Goal: Ask a question: Seek information or help from site administrators or community

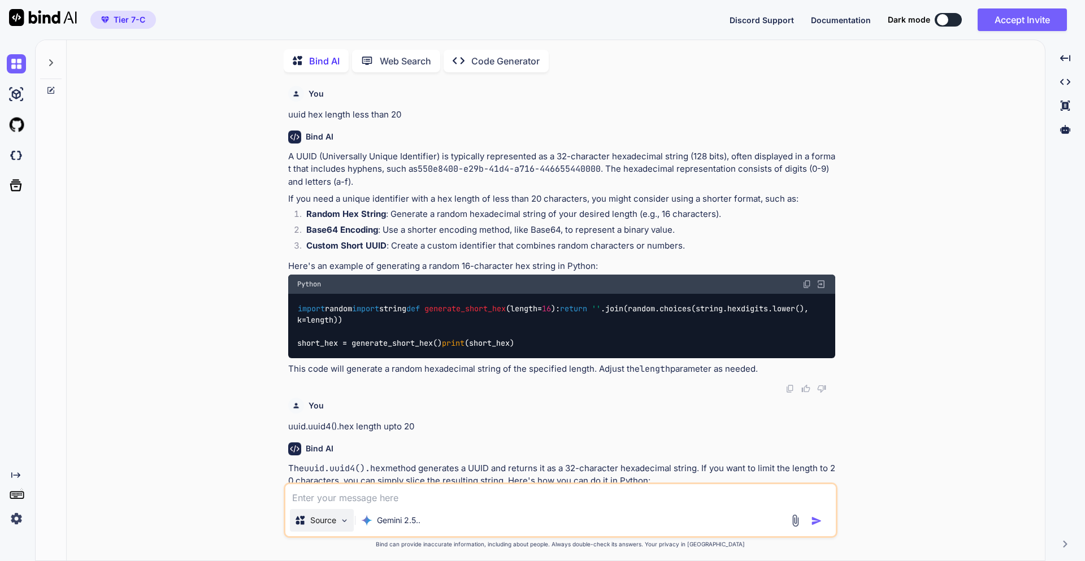
scroll to position [609, 0]
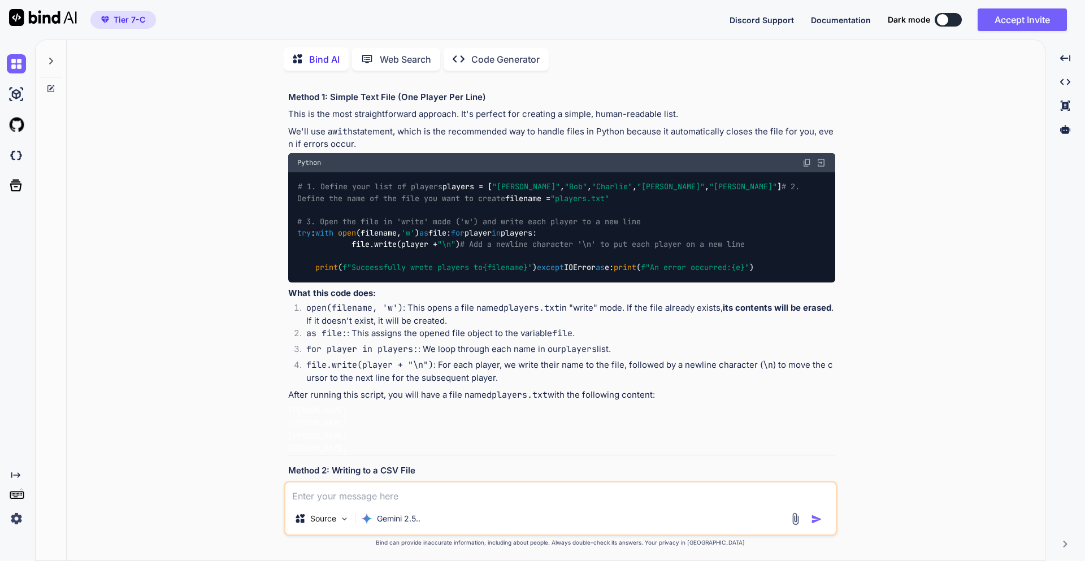
click at [358, 499] on textarea at bounding box center [560, 493] width 551 height 20
type textarea "Write the django orm query to find duplicate name from CasinoGames table"
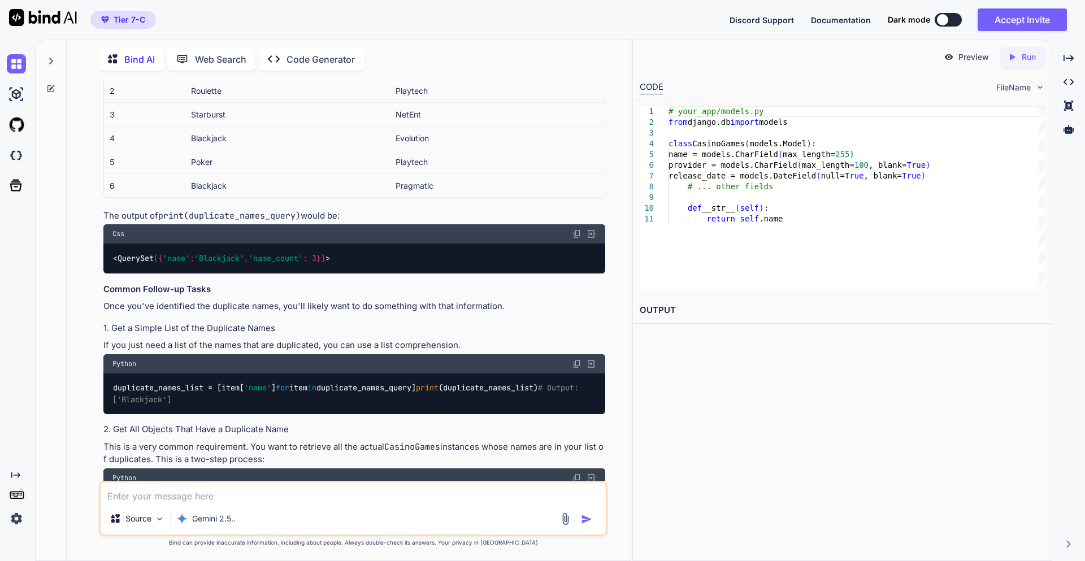
scroll to position [2893, 0]
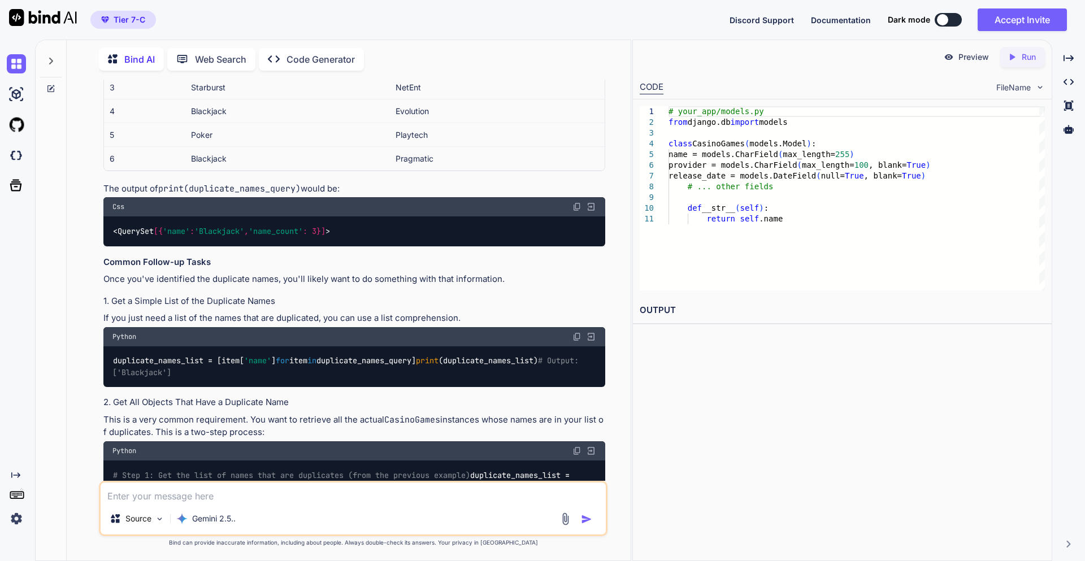
drag, startPoint x: 427, startPoint y: 340, endPoint x: 102, endPoint y: 310, distance: 325.8
click at [102, 310] on div "You uuid hex length less than 20 Bind AI A UUID (Universally Unique Identifier)…" at bounding box center [354, 280] width 506 height 401
drag, startPoint x: 432, startPoint y: 339, endPoint x: 113, endPoint y: 316, distance: 320.2
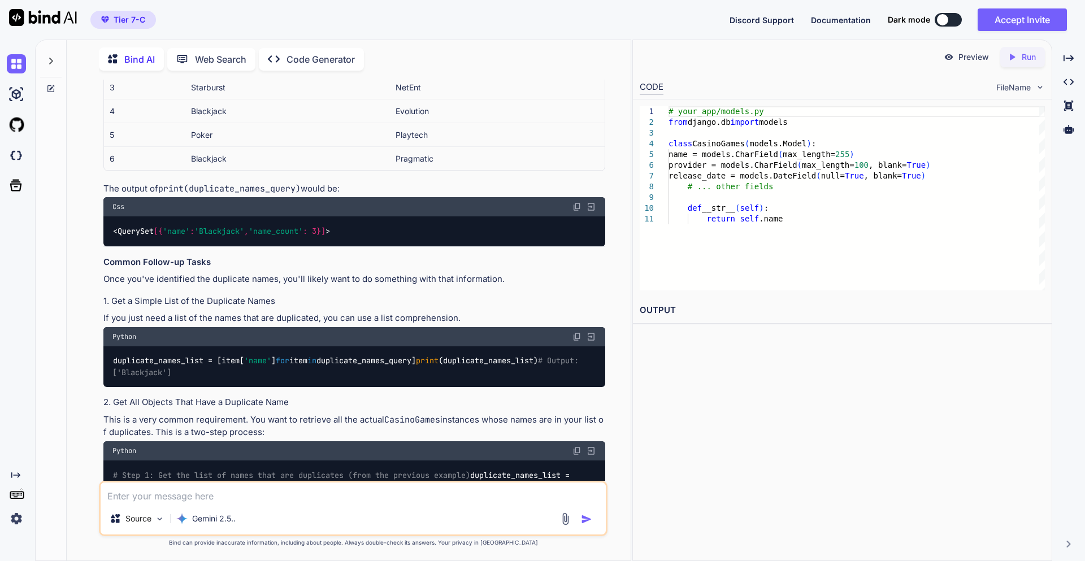
copy code "duplicate_names_query = CasinoGames.objects.values( 'name' ) \ .annotate(name_c…"
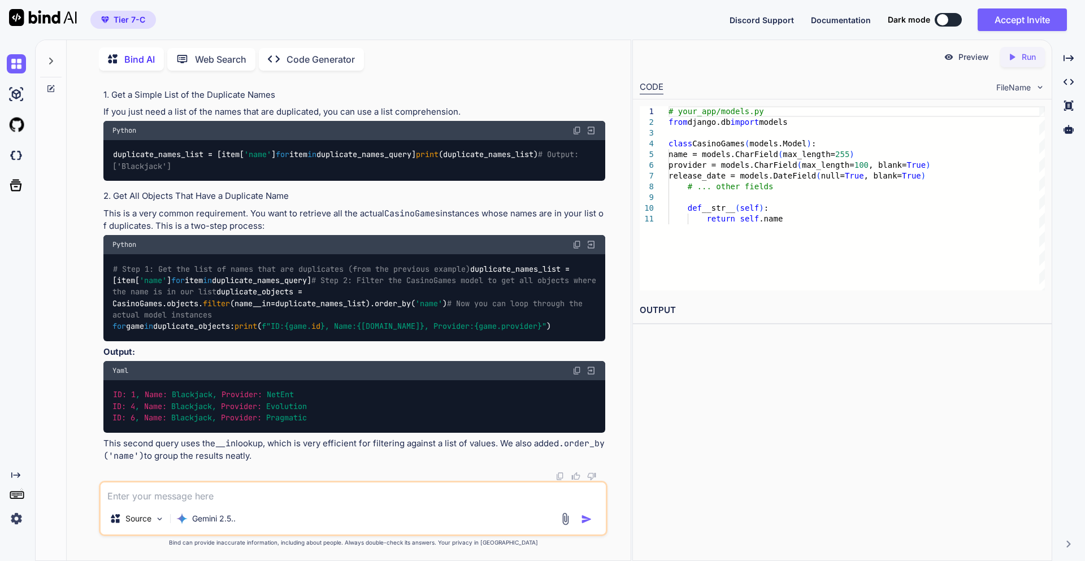
scroll to position [3706, 0]
click at [199, 494] on textarea at bounding box center [353, 493] width 505 height 20
type textarea "delete the duplicates games from table keep only one"
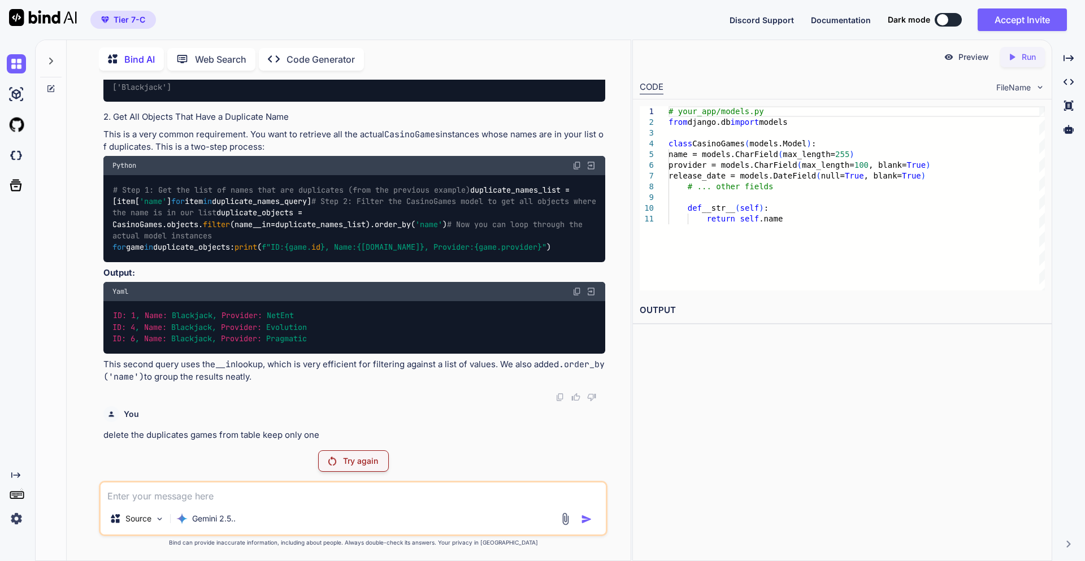
scroll to position [3894, 0]
click at [358, 456] on p "Try again" at bounding box center [360, 461] width 35 height 11
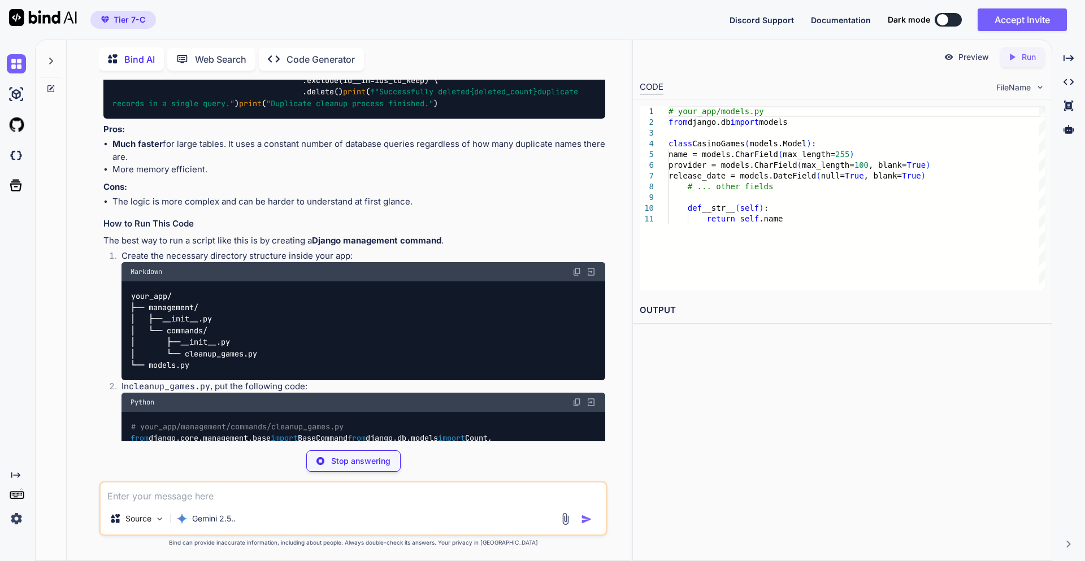
scroll to position [4560, 0]
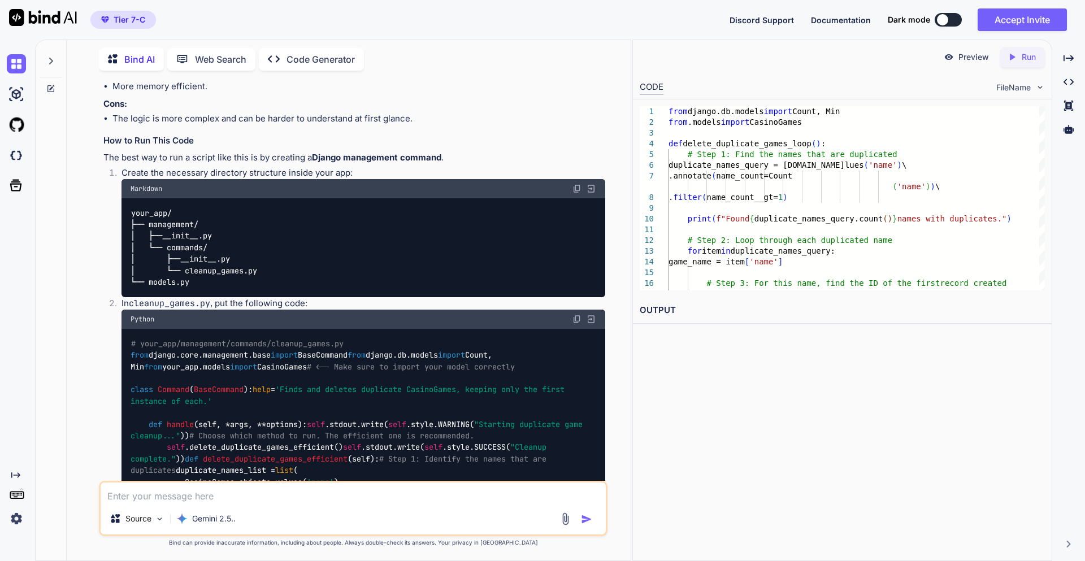
drag, startPoint x: 151, startPoint y: 253, endPoint x: 271, endPoint y: 257, distance: 119.9
copy code "game_name = item[ 'name' ]"
drag, startPoint x: 131, startPoint y: 163, endPoint x: 382, endPoint y: 382, distance: 332.5
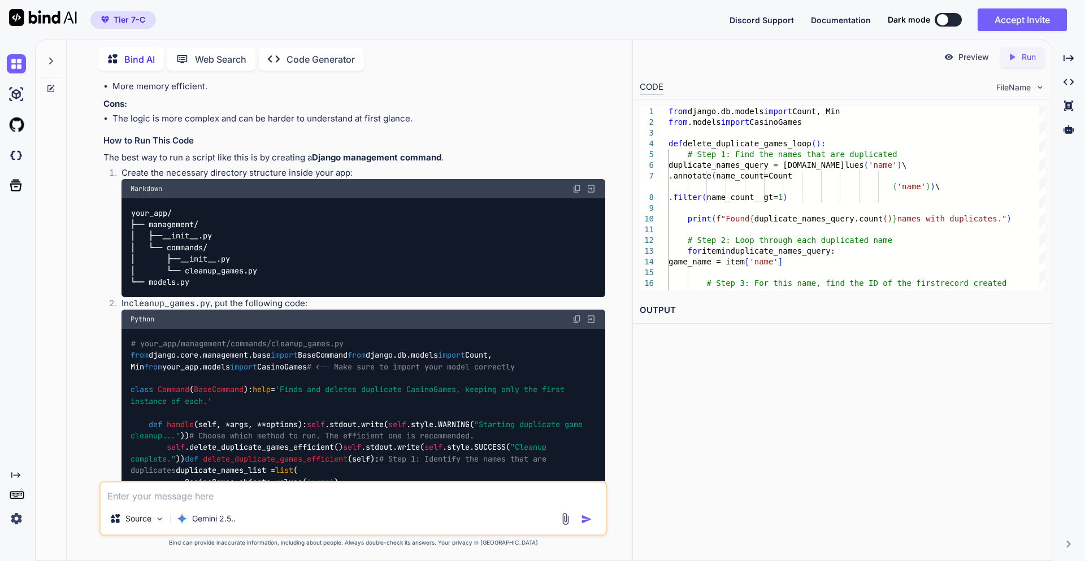
copy code "duplicate_names_query = CasinoGames.objects.values( 'name' ) \ .annotate(name_c…"
drag, startPoint x: 151, startPoint y: 300, endPoint x: 480, endPoint y: 314, distance: 329.9
copy code "id_to_keep = CasinoGames.objects. filter (name=game_name) \ .aggregate(min_id=M…"
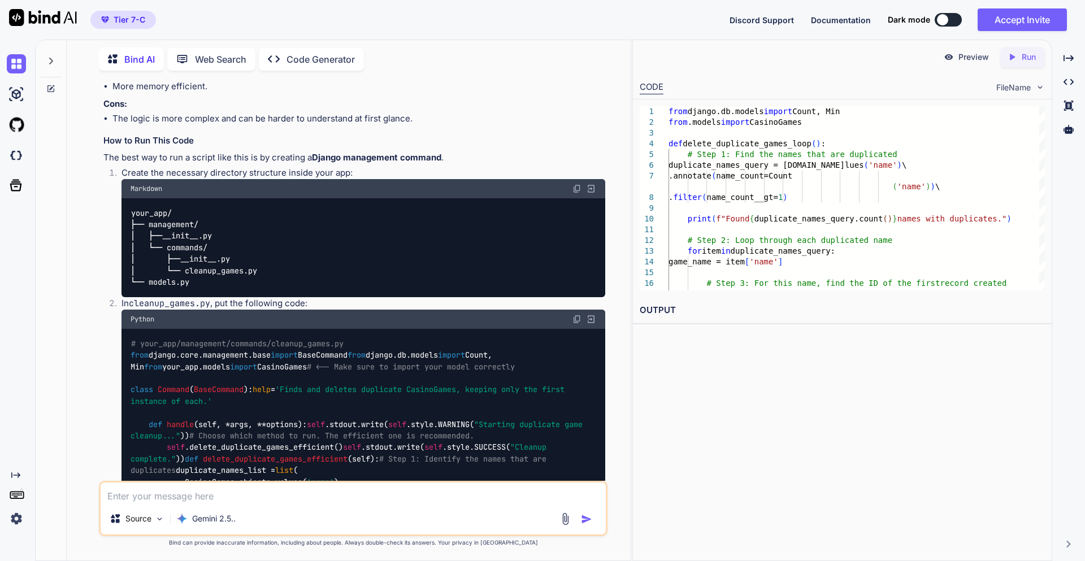
copy code "duplicate_names_query"
drag, startPoint x: 132, startPoint y: 244, endPoint x: 298, endPoint y: 244, distance: 165.6
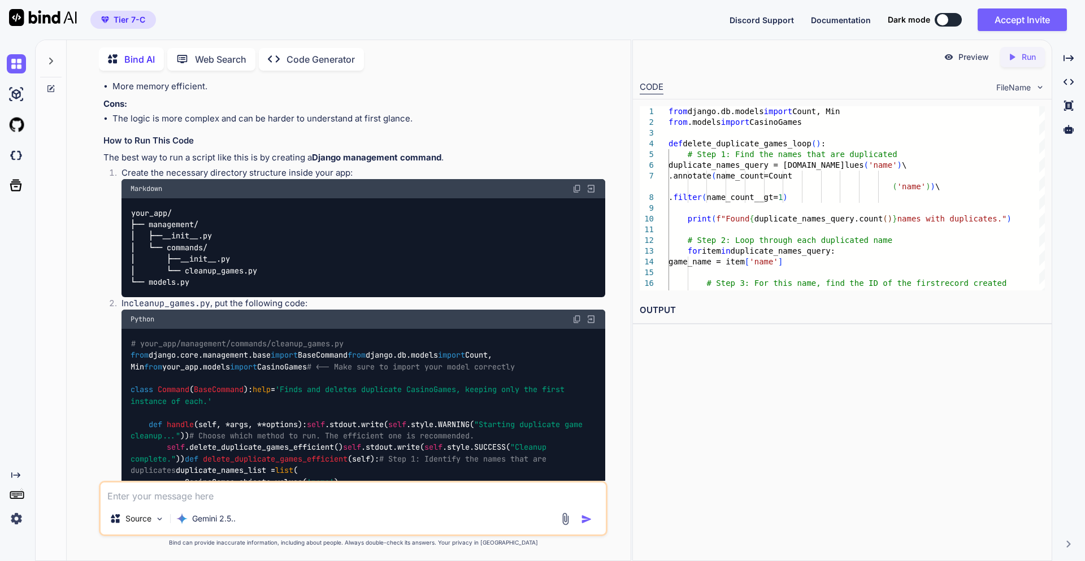
copy code "for item in duplicate_names_query:"
drag, startPoint x: 148, startPoint y: 256, endPoint x: 264, endPoint y: 254, distance: 115.9
copy code "game_name = item[ 'name' ]"
drag, startPoint x: 151, startPoint y: 302, endPoint x: 478, endPoint y: 311, distance: 326.8
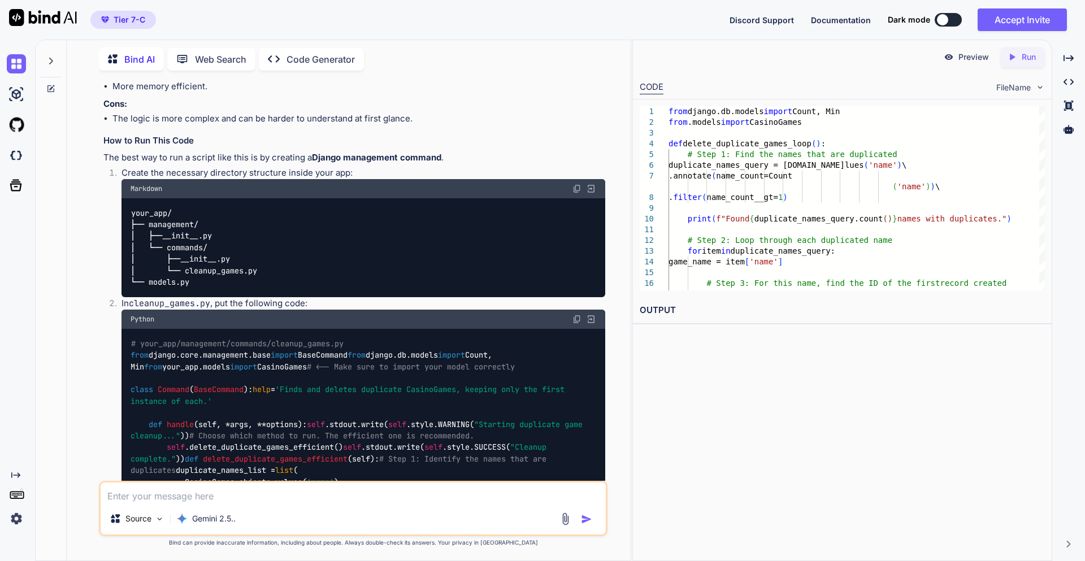
copy code "id_to_keep = CasinoGames.objects. filter (name=game_name) \ .aggregate(min_id=M…"
drag, startPoint x: 371, startPoint y: 379, endPoint x: 148, endPoint y: 360, distance: 224.2
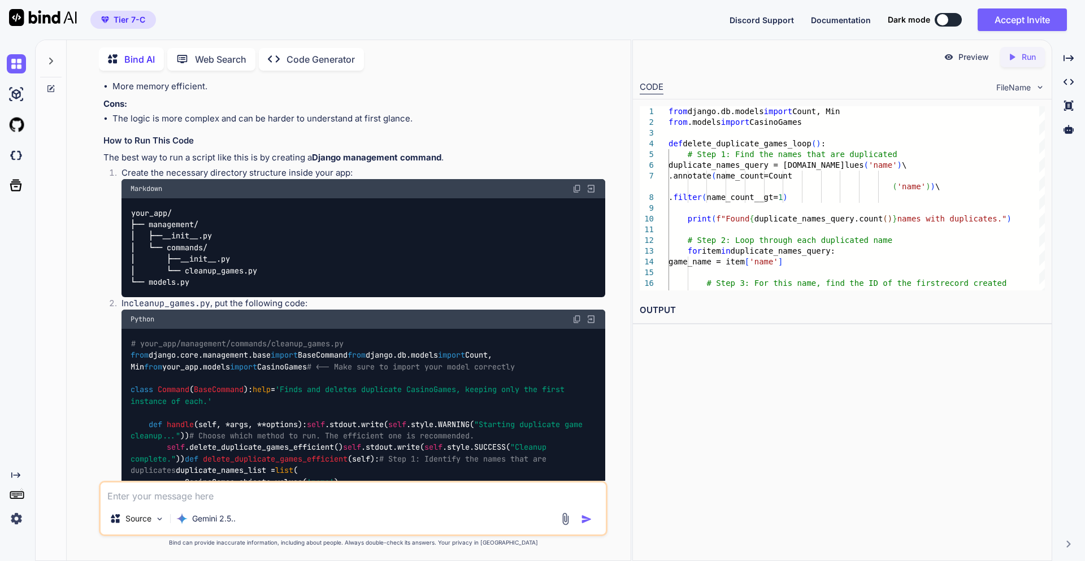
copy code "deleted_count, _ = CasinoGames.objects. filter (name=game_name) \ .exclude( id …"
drag, startPoint x: 545, startPoint y: 416, endPoint x: 149, endPoint y: 402, distance: 396.5
copy code "if deleted_count > 0 : print ( f"For game ' {game_name} ', kept ID: {id_to_keep…"
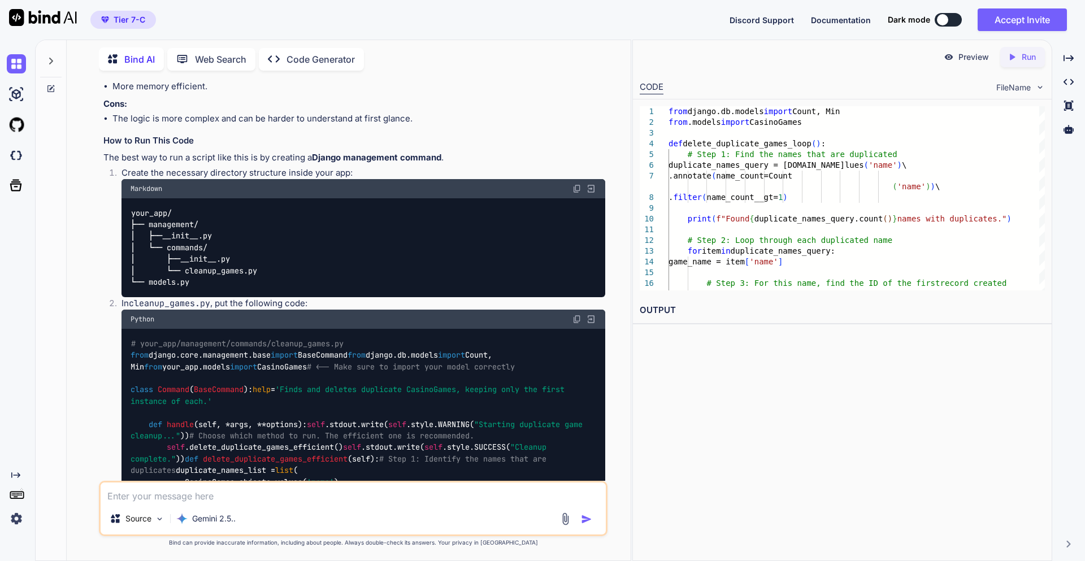
drag, startPoint x: 113, startPoint y: 430, endPoint x: 185, endPoint y: 429, distance: 72.4
drag, startPoint x: 132, startPoint y: 163, endPoint x: 446, endPoint y: 185, distance: 314.5
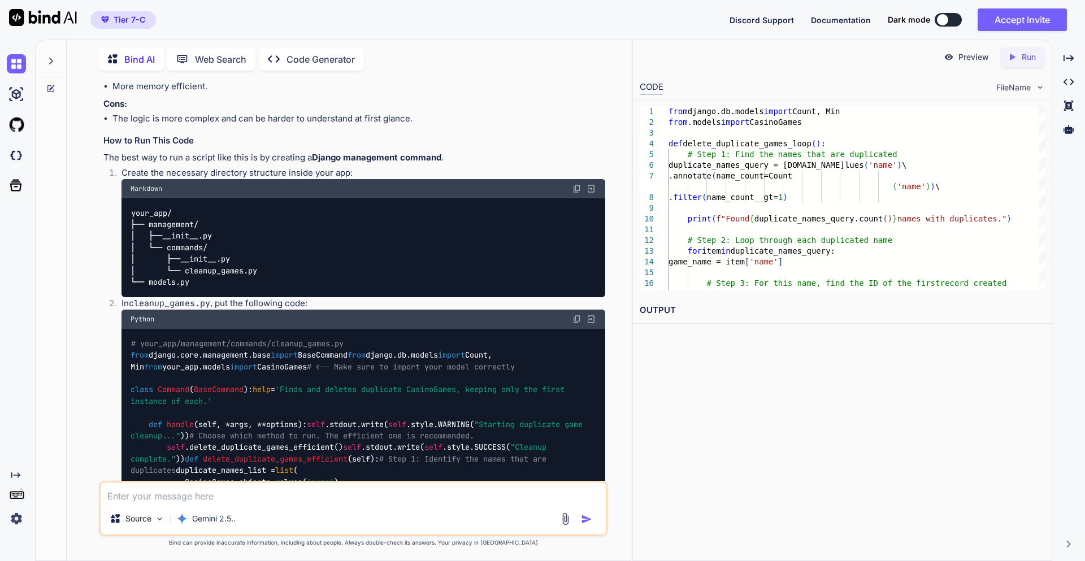
drag, startPoint x: 131, startPoint y: 241, endPoint x: 308, endPoint y: 241, distance: 176.9
drag, startPoint x: 150, startPoint y: 254, endPoint x: 262, endPoint y: 256, distance: 111.9
drag, startPoint x: 150, startPoint y: 296, endPoint x: 482, endPoint y: 313, distance: 332.8
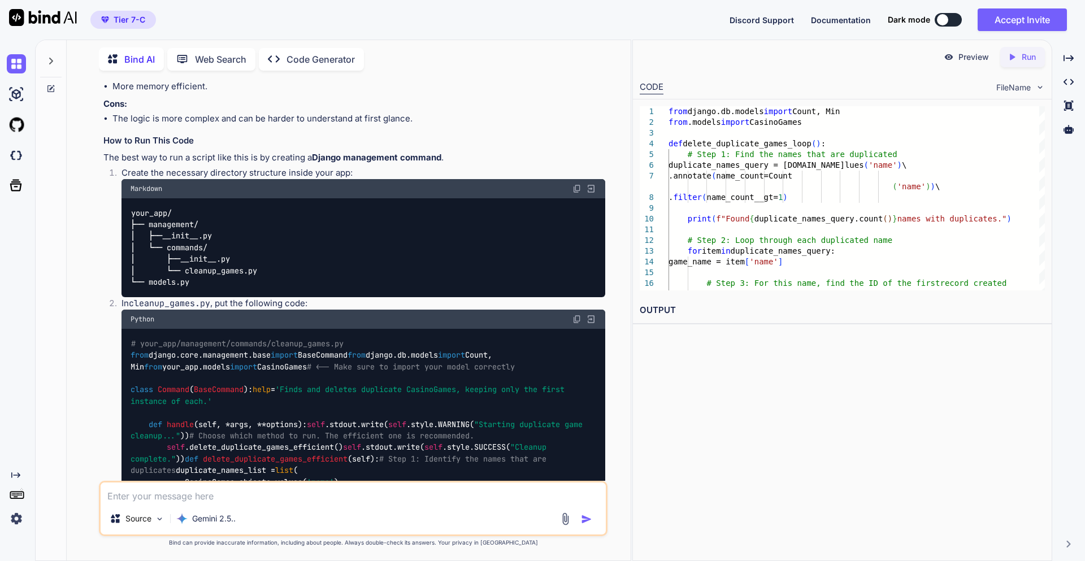
drag, startPoint x: 150, startPoint y: 356, endPoint x: 374, endPoint y: 378, distance: 224.9
drag, startPoint x: 150, startPoint y: 405, endPoint x: 181, endPoint y: 426, distance: 37.8
